Goal: Find specific fact: Find specific fact

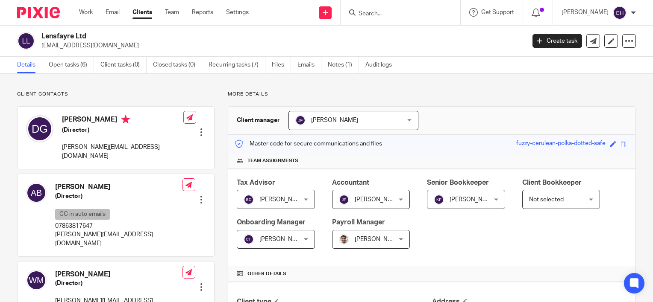
click at [442, 18] on form at bounding box center [403, 12] width 91 height 11
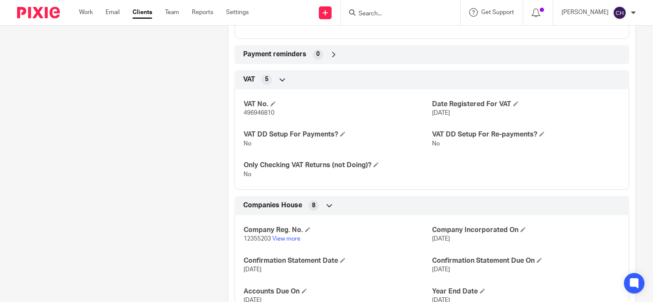
click at [378, 15] on input "Search" at bounding box center [396, 14] width 77 height 8
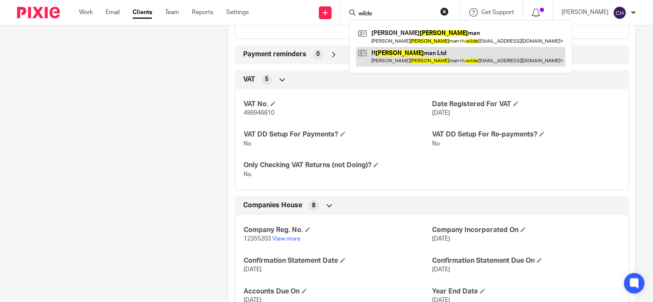
type input "wilde"
click at [449, 58] on link at bounding box center [460, 57] width 209 height 20
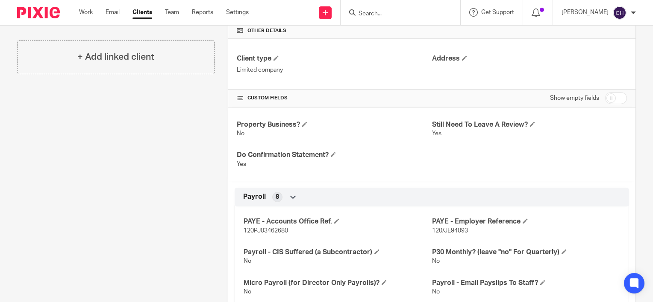
scroll to position [256, 0]
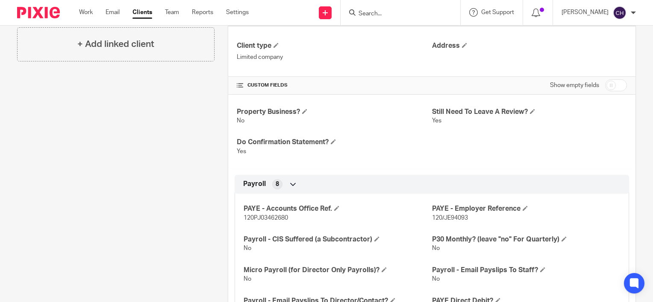
drag, startPoint x: 145, startPoint y: 208, endPoint x: 139, endPoint y: 207, distance: 5.6
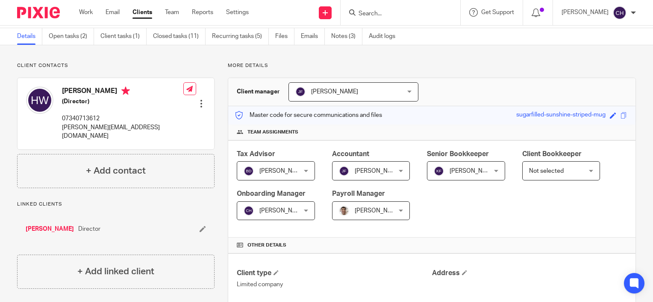
scroll to position [0, 0]
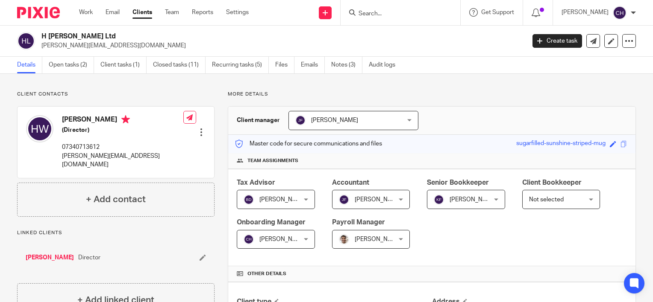
click at [304, 94] on p "More details" at bounding box center [432, 94] width 408 height 7
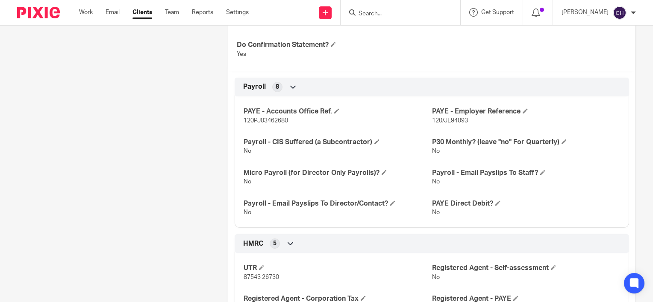
scroll to position [256, 0]
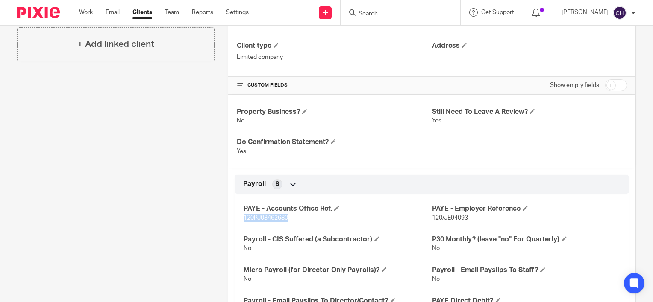
drag, startPoint x: 290, startPoint y: 218, endPoint x: 242, endPoint y: 219, distance: 48.3
click at [243, 219] on p "120PJ03462680" at bounding box center [337, 218] width 188 height 9
copy span "120PJ03462680"
